Goal: Task Accomplishment & Management: Manage account settings

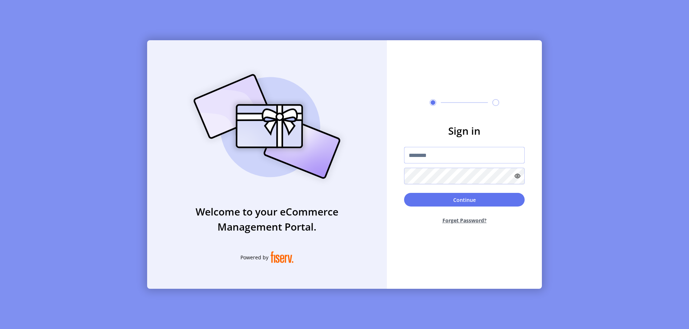
click at [465, 155] on input "text" at bounding box center [464, 155] width 121 height 17
type input "**********"
click at [465, 200] on button "Continue" at bounding box center [464, 200] width 121 height 14
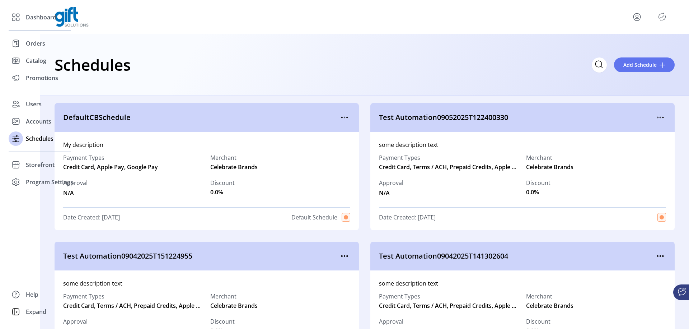
scroll to position [37005, 0]
